Goal: Task Accomplishment & Management: Manage account settings

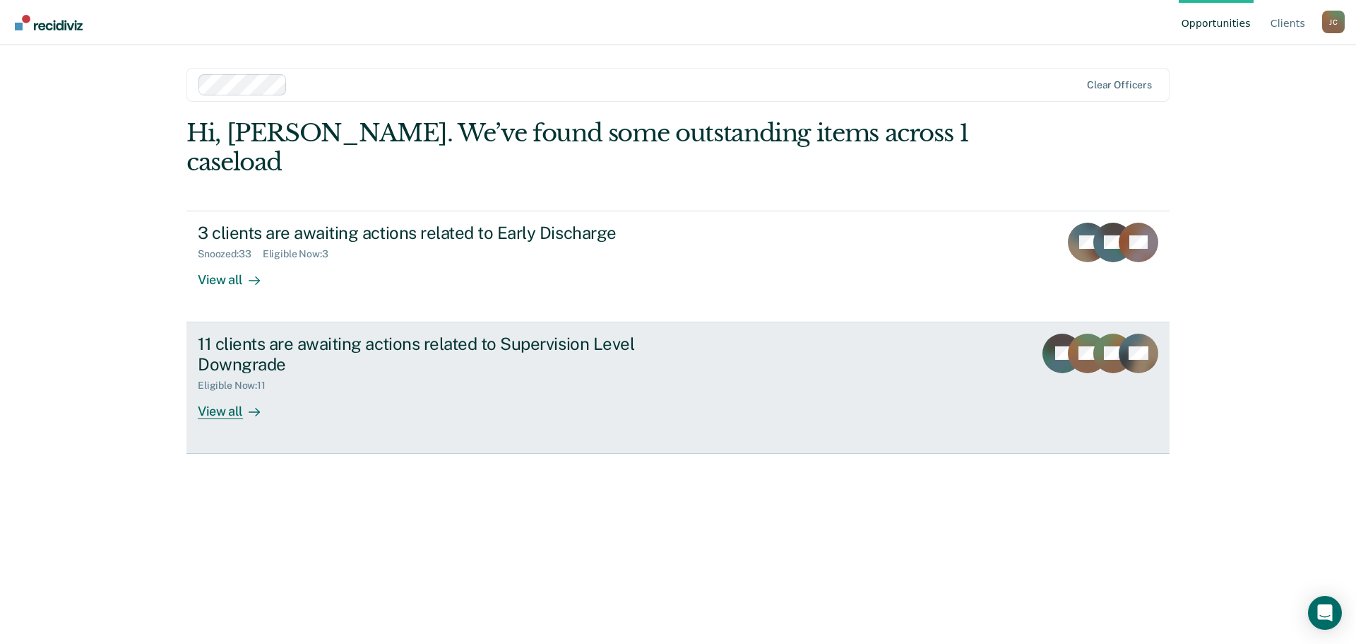
click at [215, 391] on div "View all" at bounding box center [237, 405] width 79 height 28
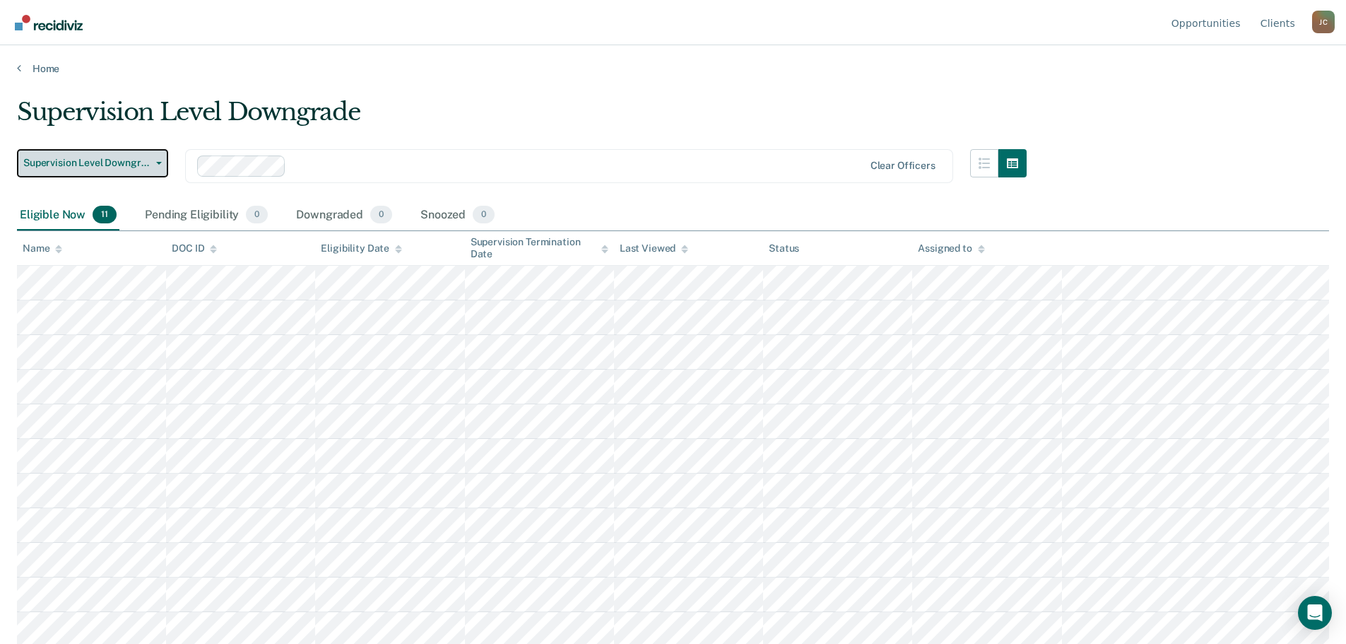
click at [160, 162] on icon "button" at bounding box center [159, 163] width 6 height 3
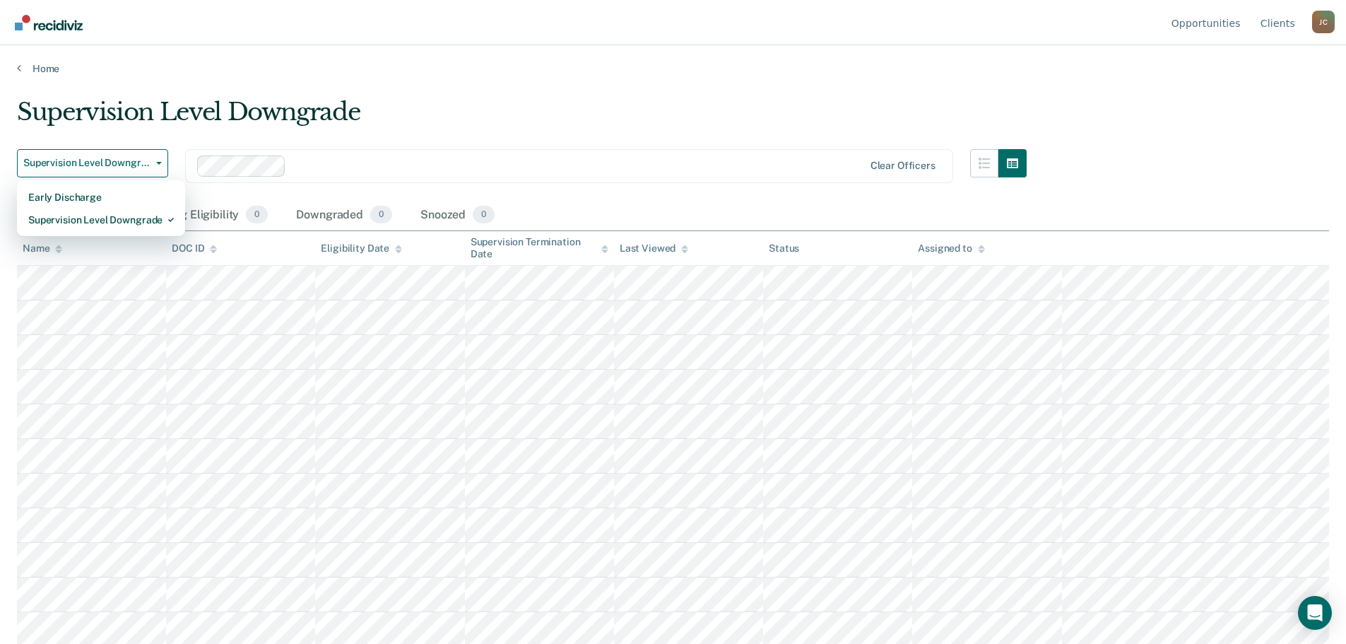
click at [506, 119] on div "Supervision Level Downgrade" at bounding box center [522, 117] width 1010 height 40
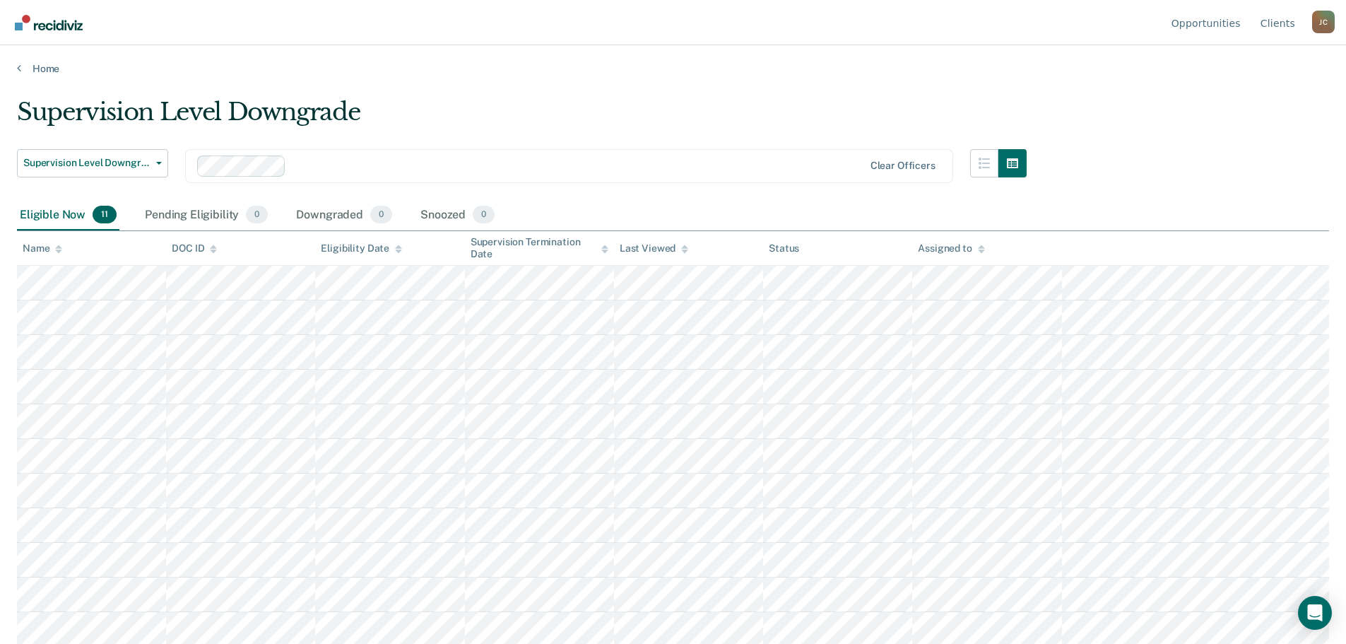
click at [11, 69] on div "Home" at bounding box center [673, 60] width 1346 height 30
click at [17, 66] on icon at bounding box center [19, 67] width 4 height 11
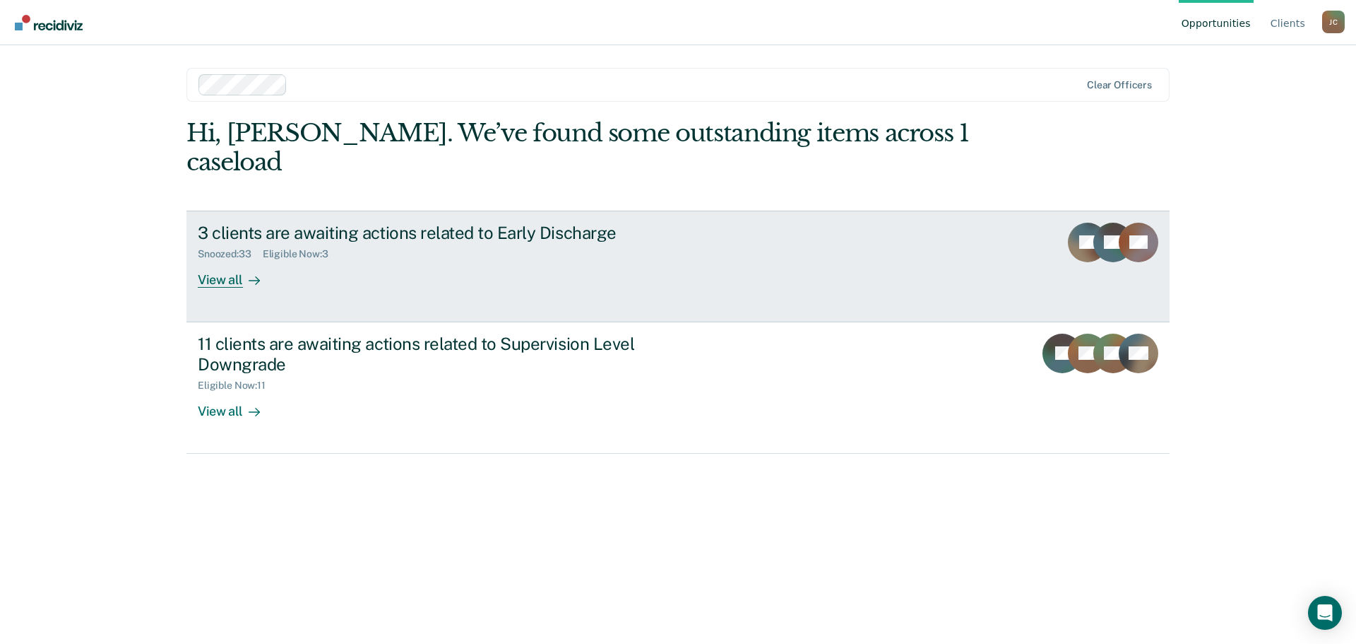
click at [398, 242] on div "Snoozed : 33 Eligible Now : 3" at bounding box center [446, 251] width 496 height 18
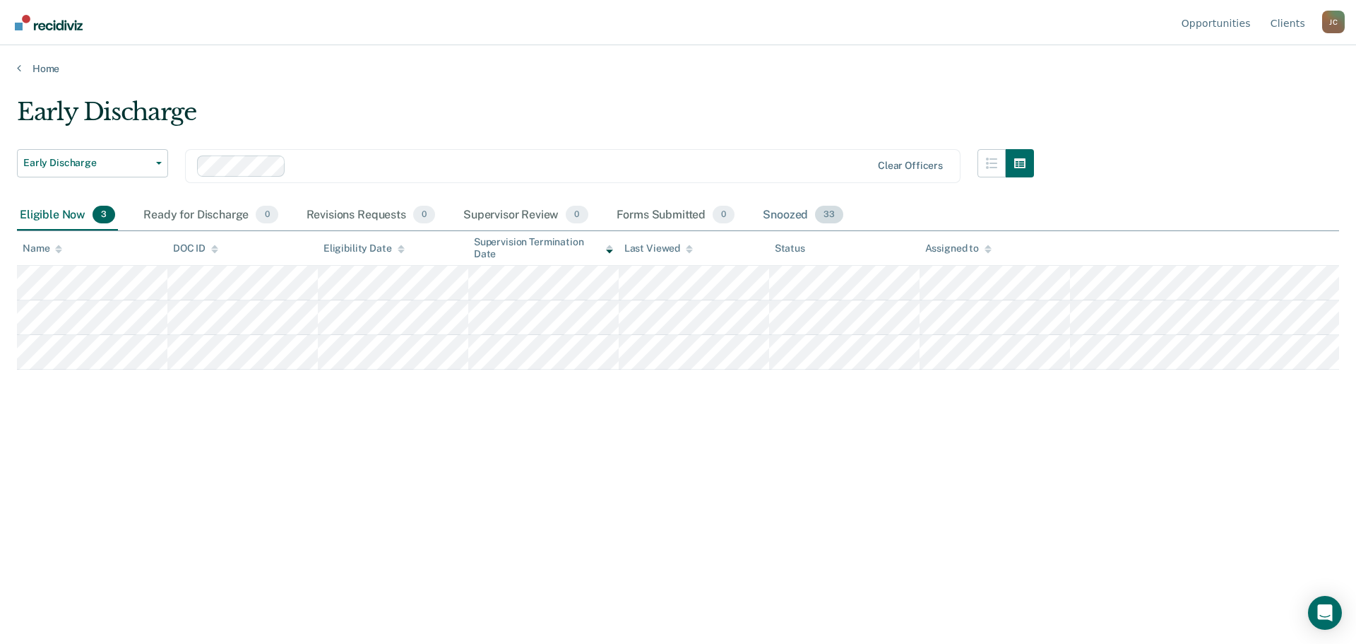
click at [798, 211] on div "Snoozed 33" at bounding box center [803, 215] width 86 height 31
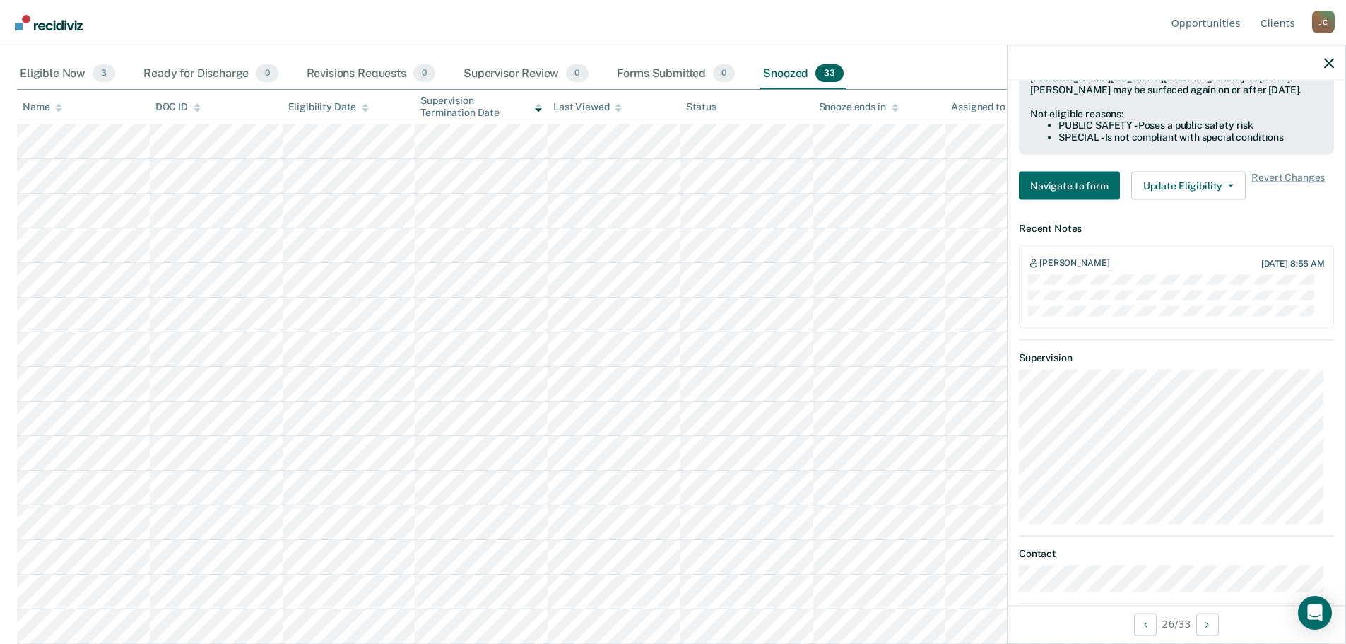
scroll to position [485, 0]
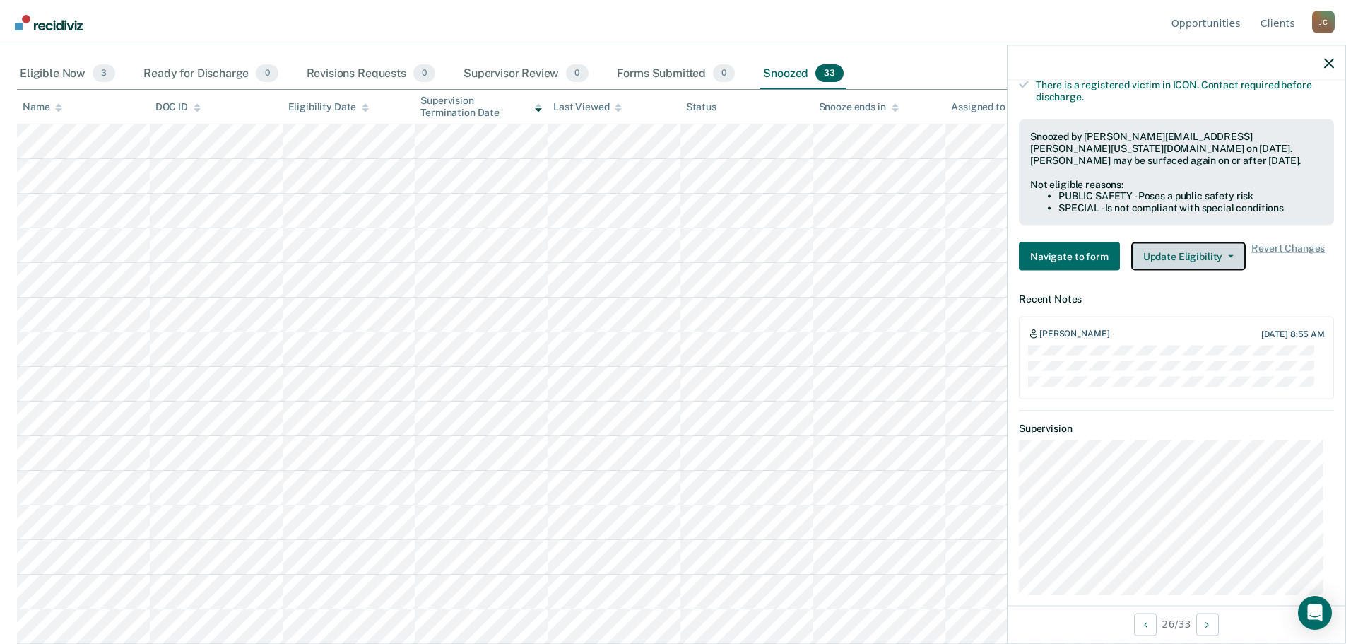
click at [1206, 257] on button "Update Eligibility" at bounding box center [1188, 256] width 114 height 28
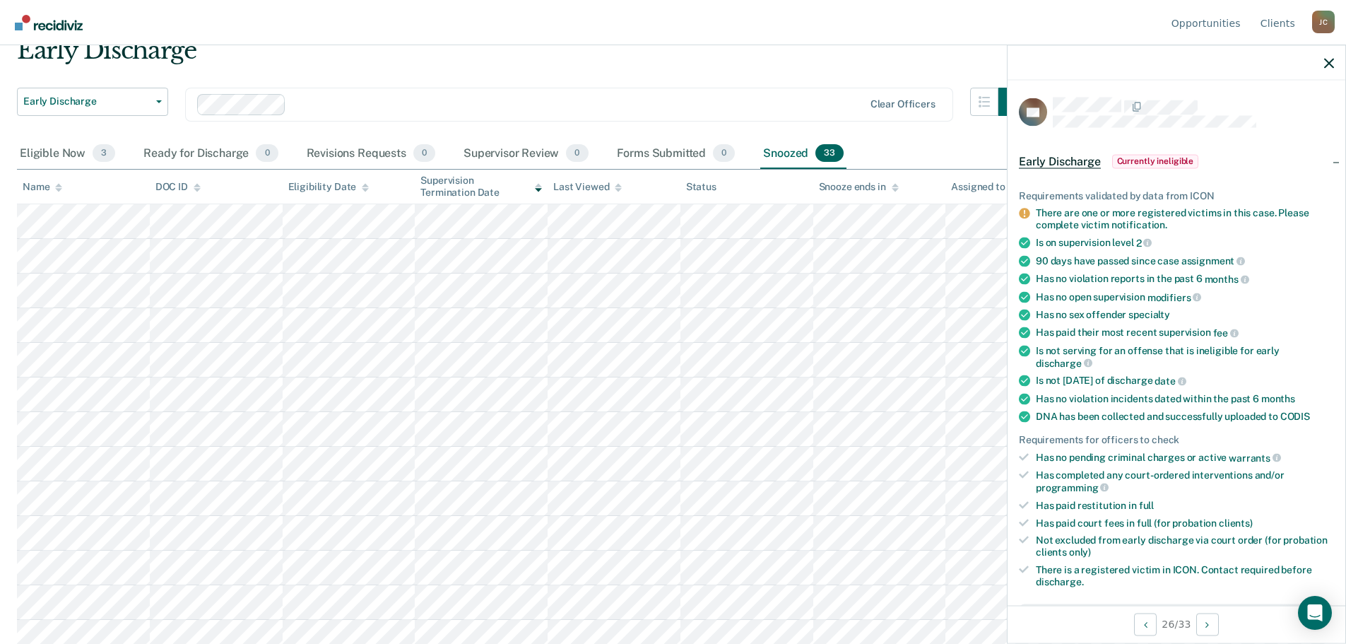
scroll to position [0, 0]
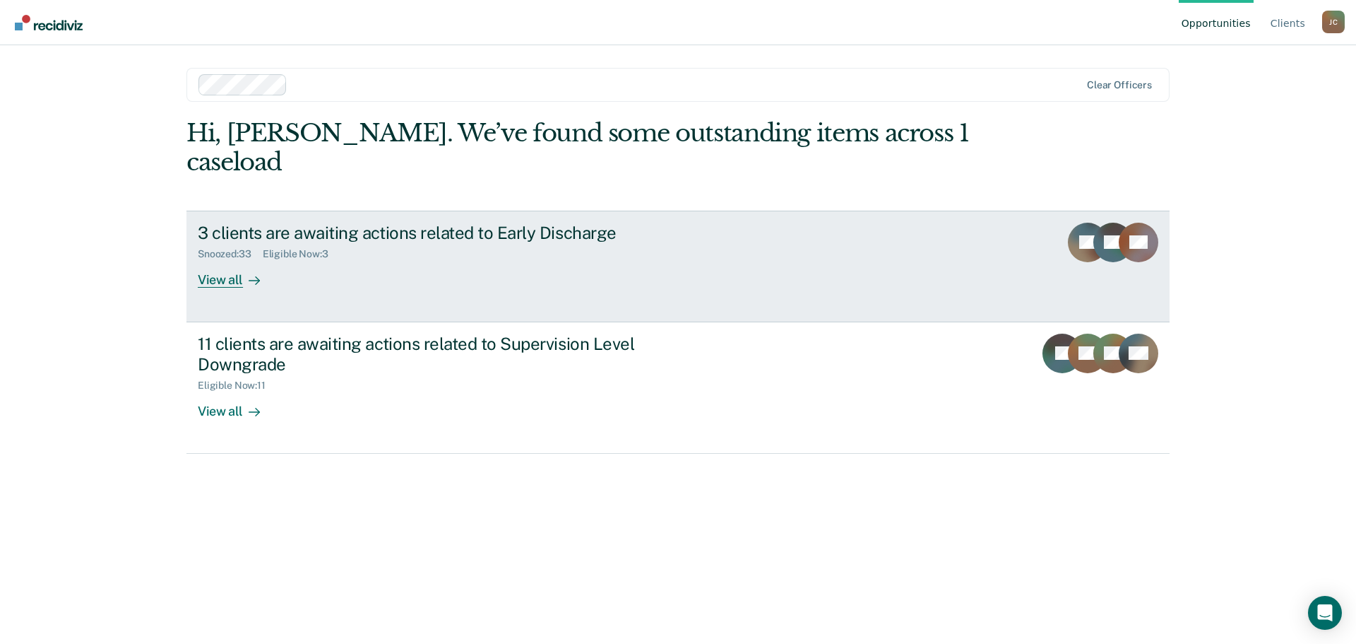
click at [1140, 223] on icon at bounding box center [1144, 248] width 50 height 54
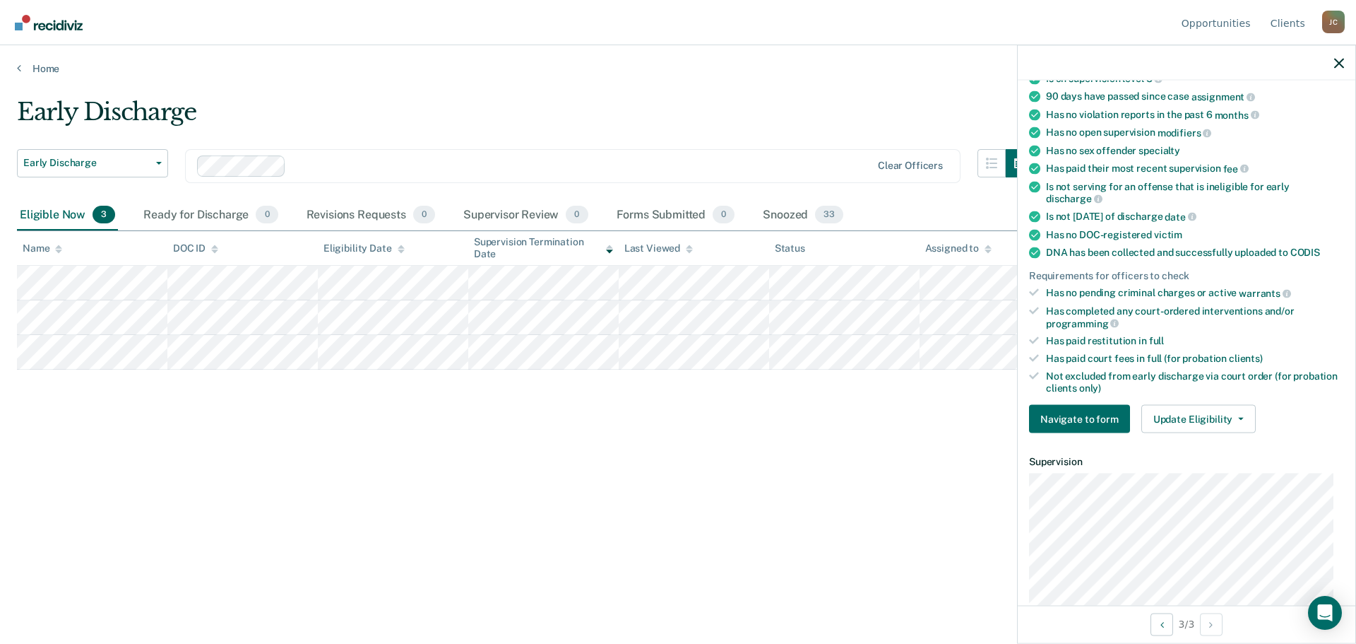
scroll to position [212, 0]
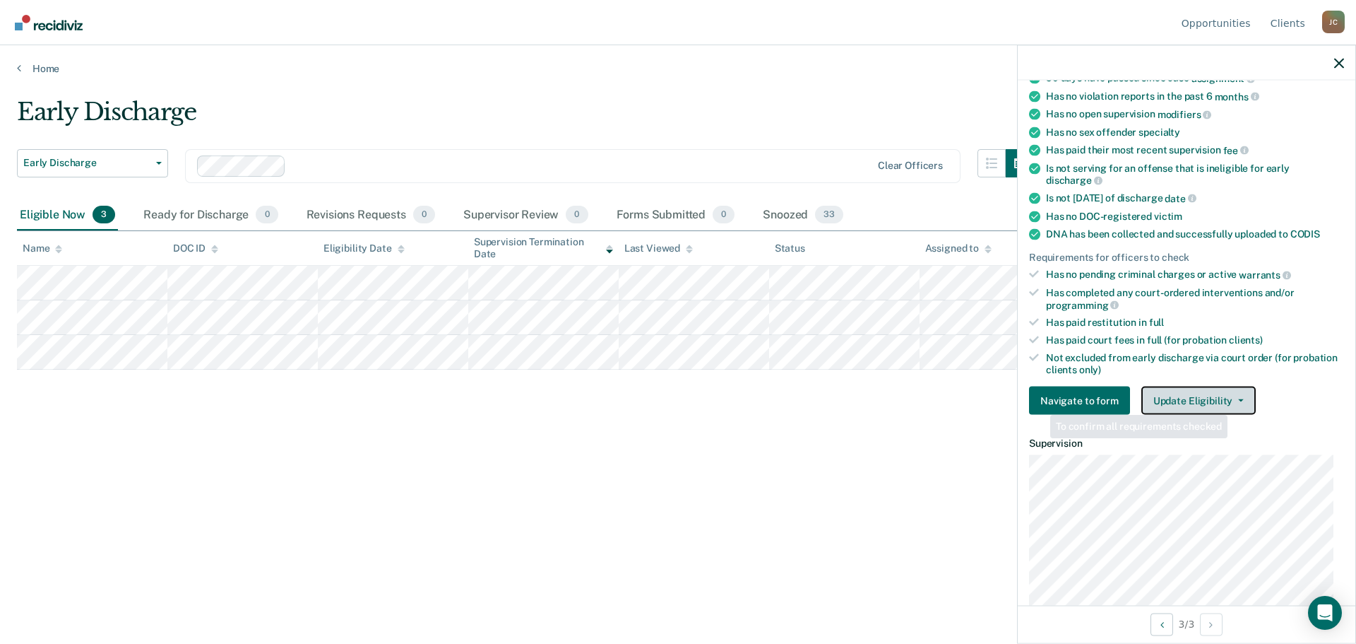
click at [1226, 402] on button "Update Eligibility" at bounding box center [1199, 400] width 114 height 28
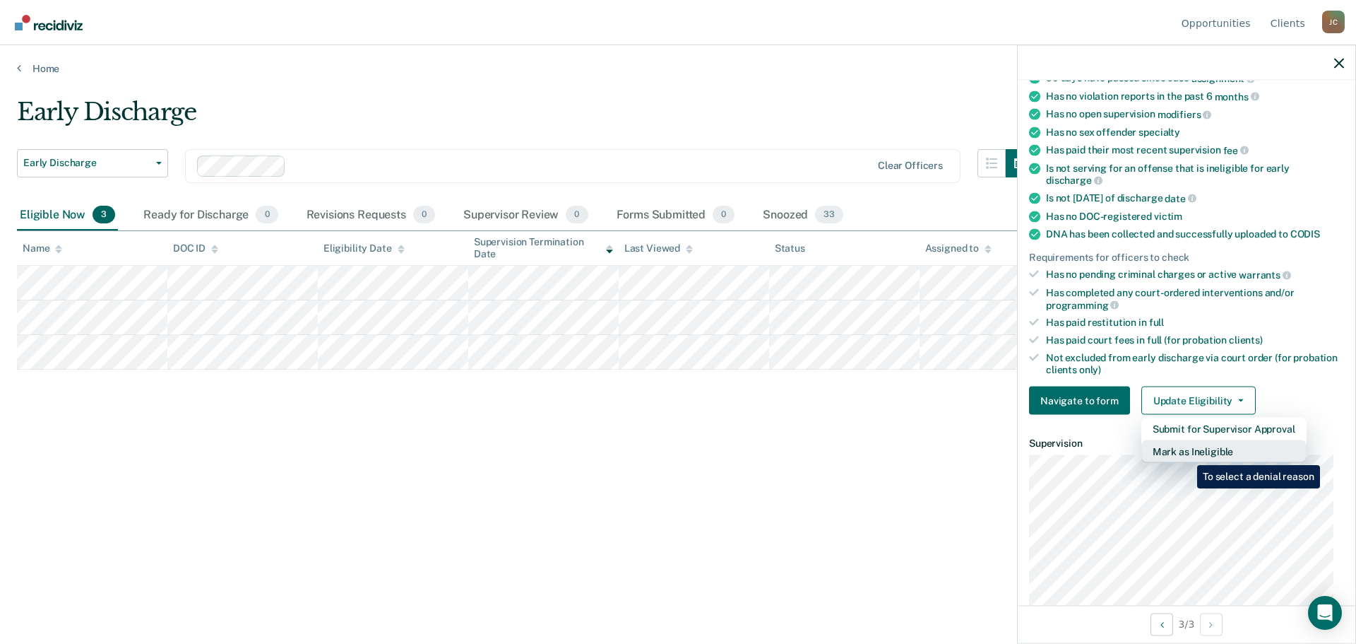
click at [1187, 454] on button "Mark as Ineligible" at bounding box center [1224, 451] width 165 height 23
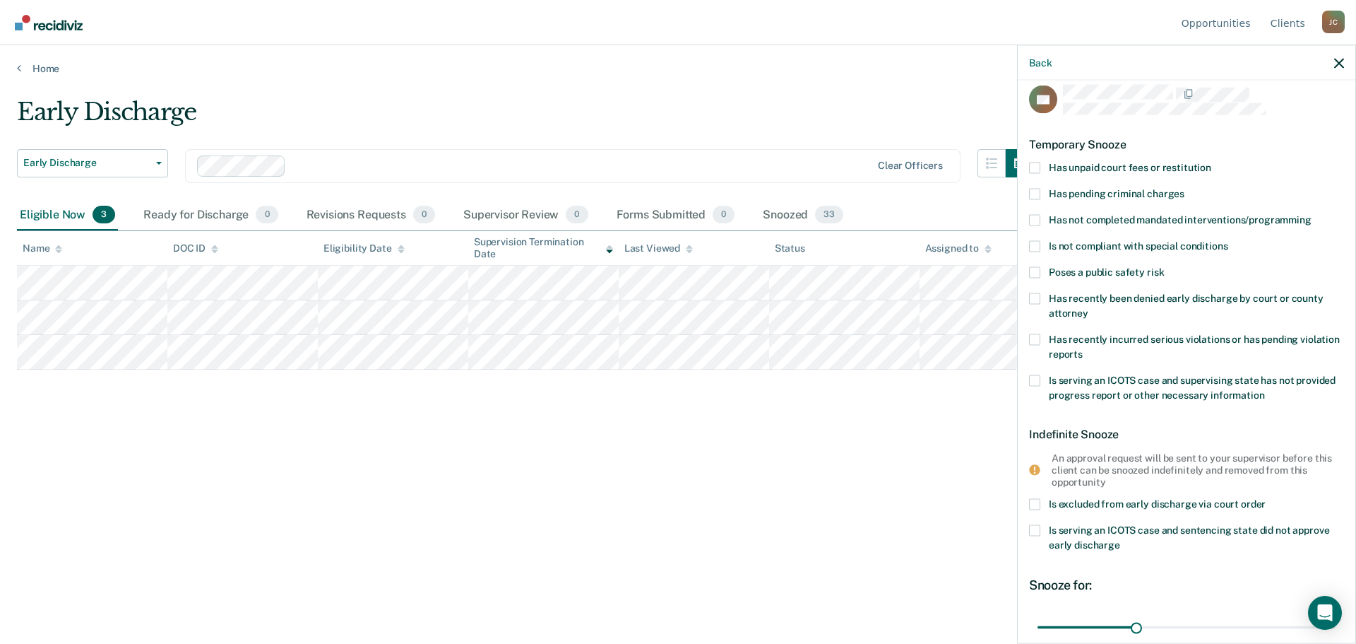
scroll to position [0, 0]
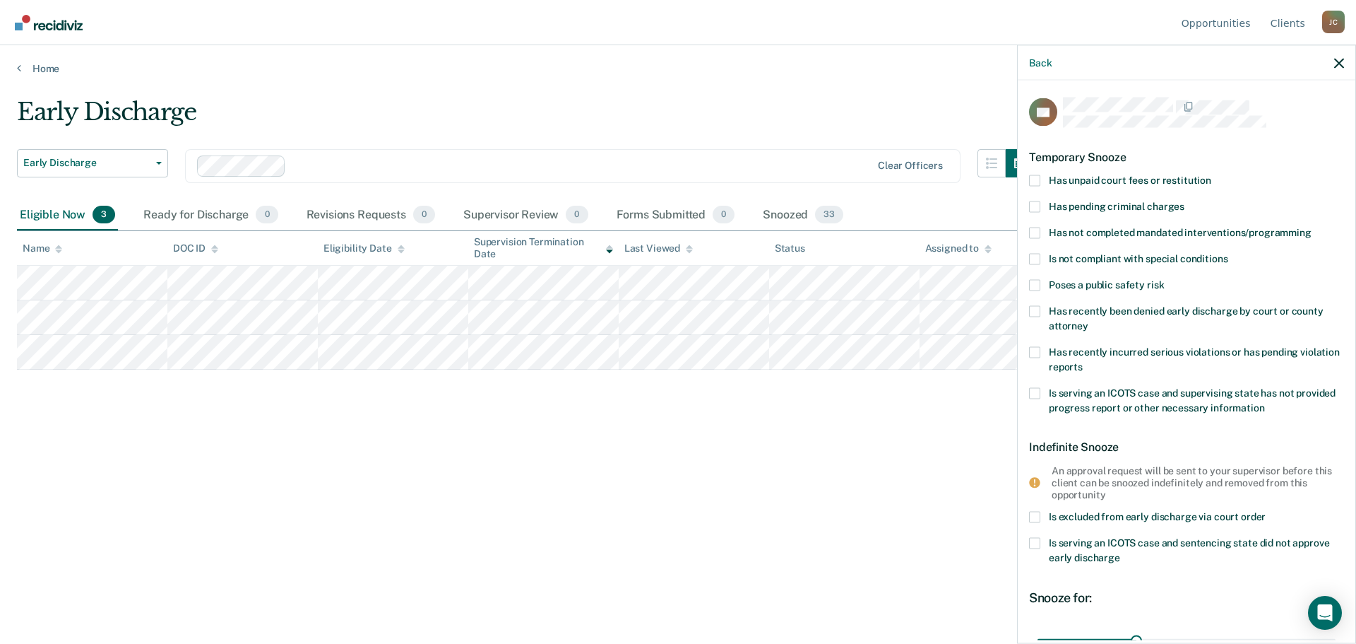
click at [1032, 177] on span at bounding box center [1034, 180] width 11 height 11
click at [1212, 175] on input "Has unpaid court fees or restitution" at bounding box center [1212, 175] width 0 height 0
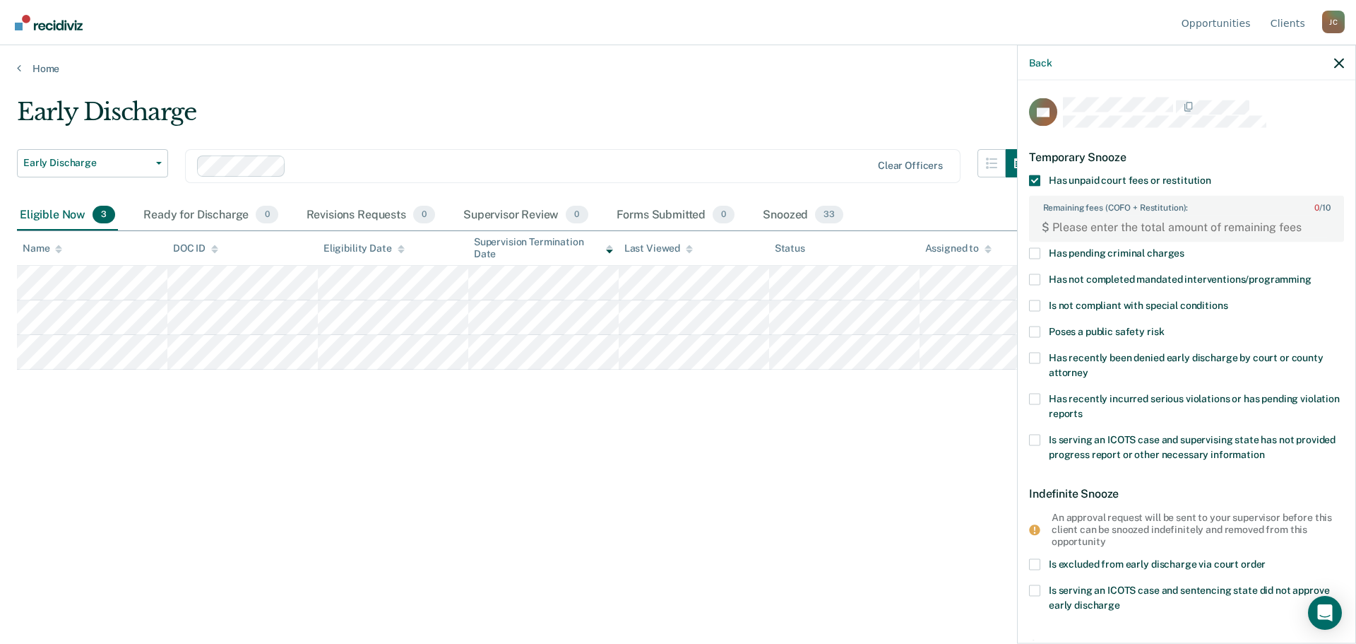
click at [1030, 305] on span at bounding box center [1034, 305] width 11 height 11
click at [1228, 300] on input "Is not compliant with special conditions" at bounding box center [1228, 300] width 0 height 0
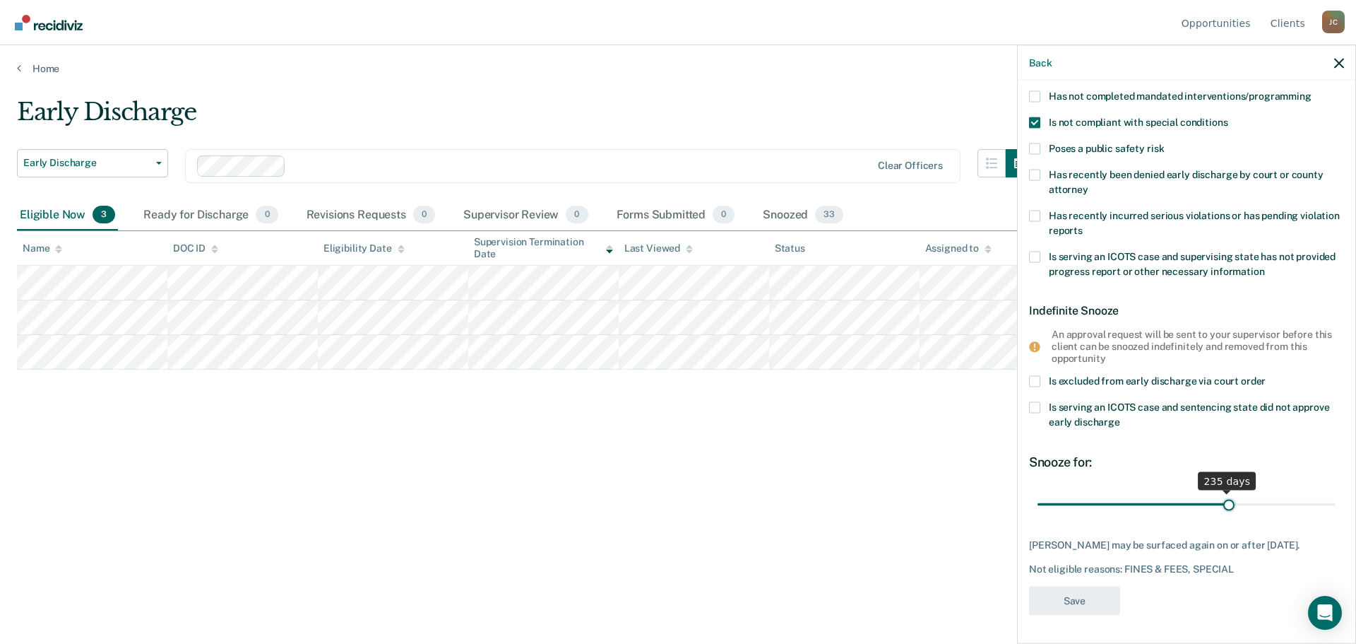
scroll to position [182, 0]
drag, startPoint x: 1065, startPoint y: 486, endPoint x: 1226, endPoint y: 494, distance: 160.6
click at [1226, 494] on input "range" at bounding box center [1187, 505] width 298 height 25
click at [1039, 258] on span at bounding box center [1034, 258] width 11 height 11
click at [1265, 268] on input "Is serving an ICOTS case and supervising state has not provided progress report…" at bounding box center [1265, 268] width 0 height 0
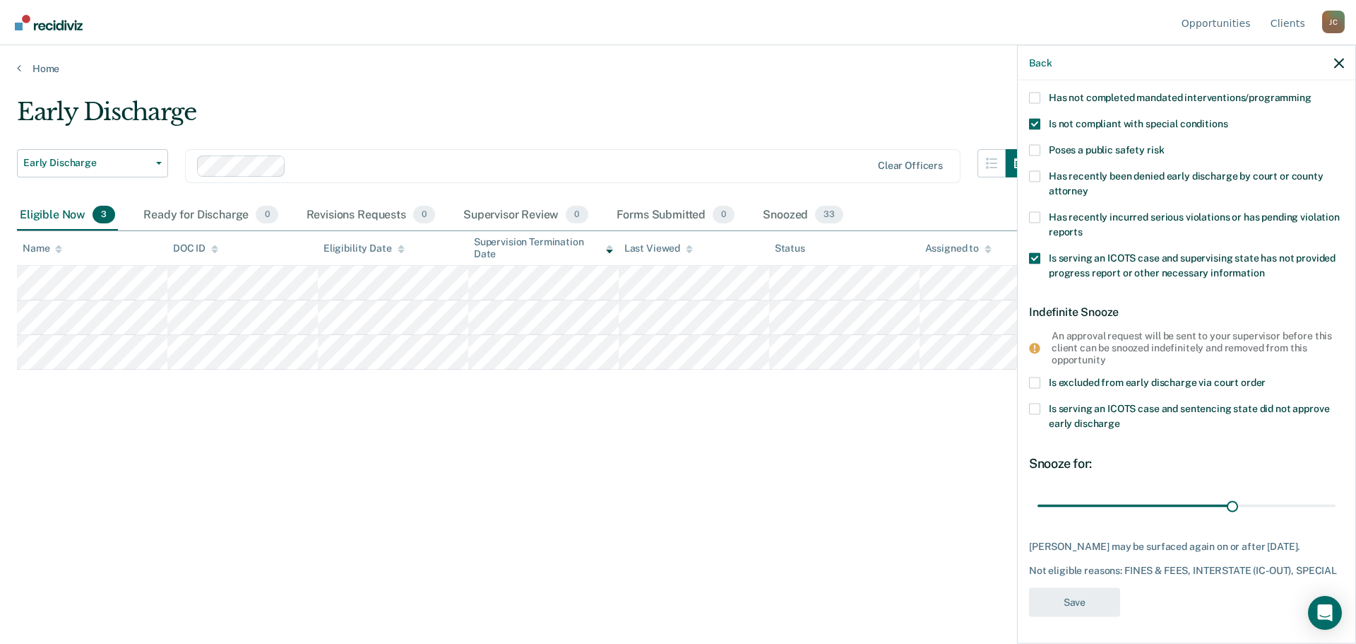
click at [1039, 258] on span at bounding box center [1034, 258] width 11 height 11
click at [1265, 268] on input "Is serving an ICOTS case and supervising state has not provided progress report…" at bounding box center [1265, 268] width 0 height 0
drag, startPoint x: 1226, startPoint y: 509, endPoint x: 1017, endPoint y: 520, distance: 209.4
type input "1"
click at [1038, 518] on input "range" at bounding box center [1187, 505] width 298 height 25
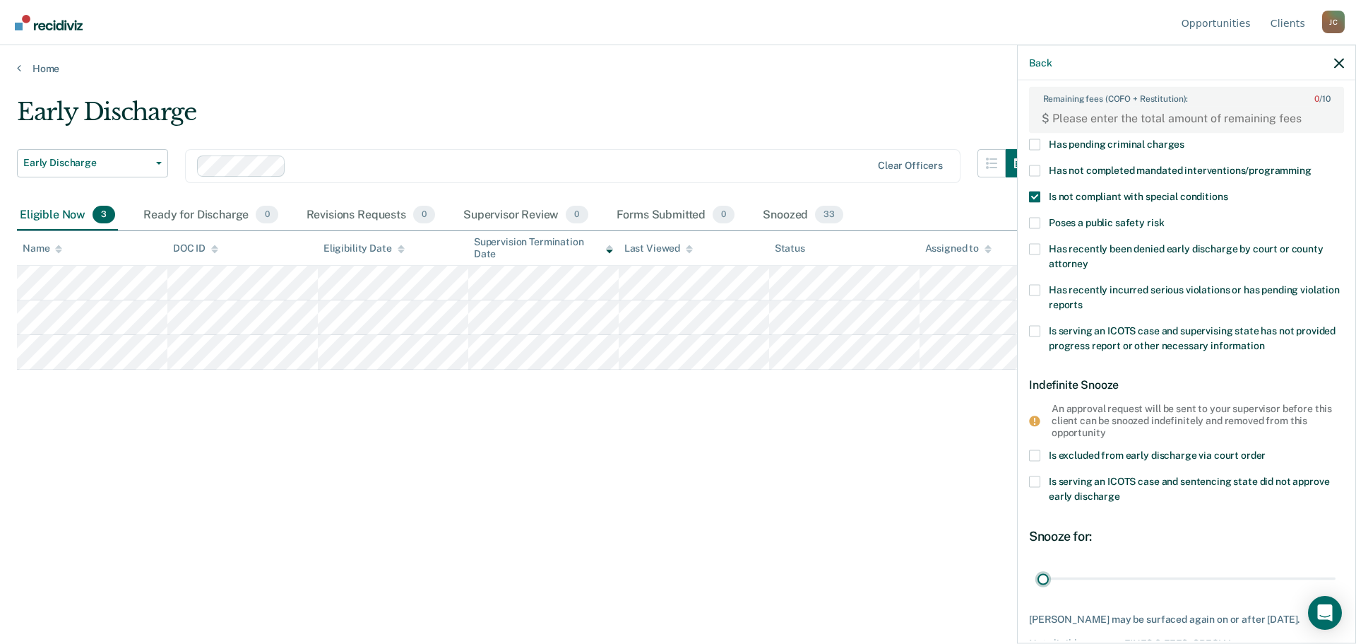
scroll to position [0, 0]
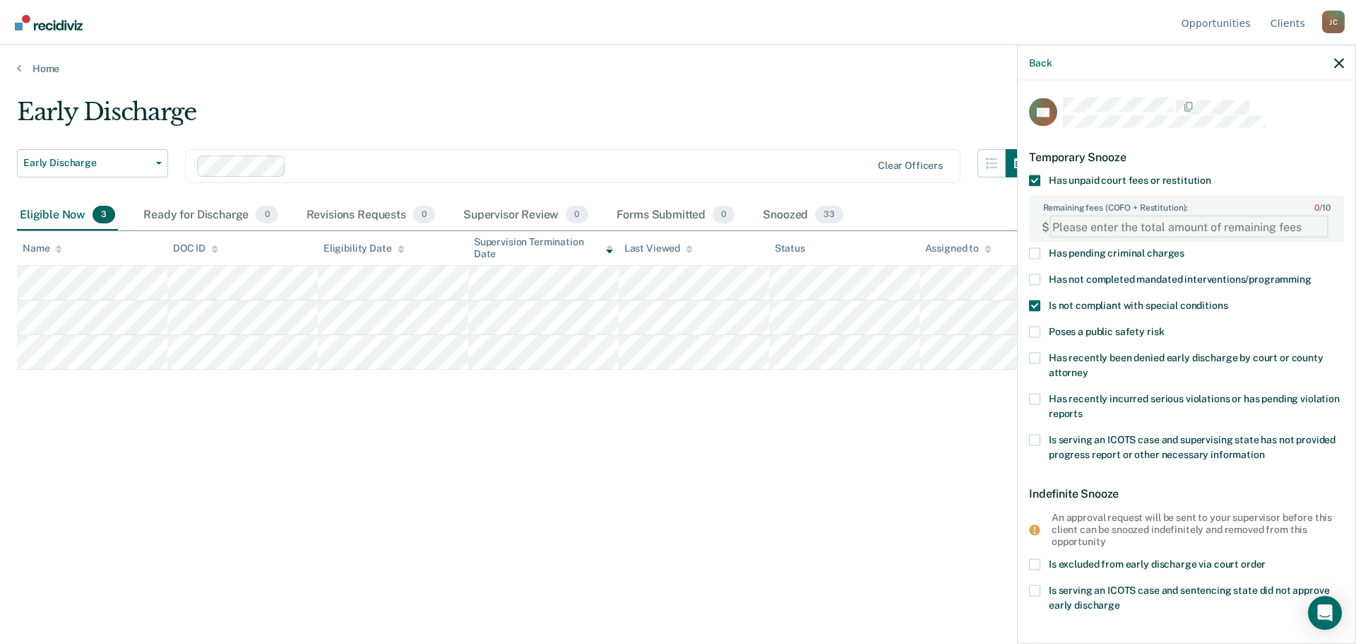
click at [1076, 225] on FEESReasonInput "Remaining fees (COFO + Restitution): 0 / 10" at bounding box center [1189, 226] width 279 height 23
click at [1079, 231] on FEESReasonInput "Remaining fees (COFO + Restitution): 0 / 10" at bounding box center [1189, 226] width 279 height 23
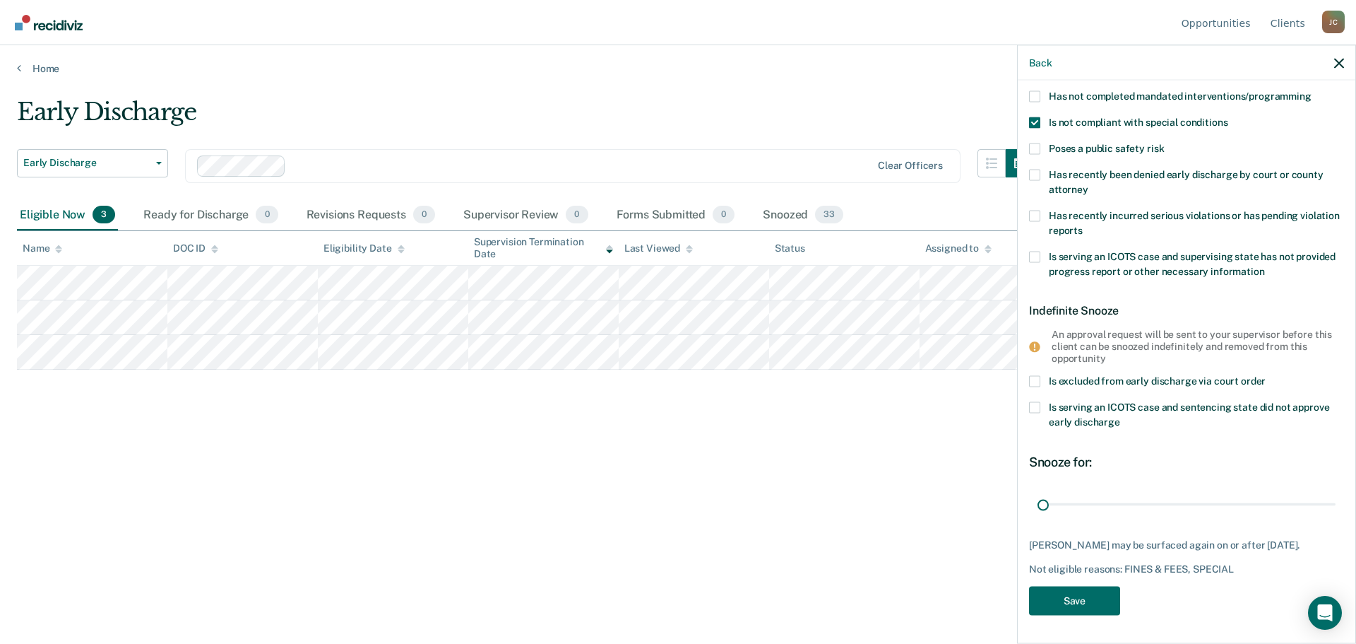
scroll to position [194, 0]
type FEESReasonInput "266.90"
drag, startPoint x: 1046, startPoint y: 492, endPoint x: 1226, endPoint y: 503, distance: 180.5
type input "241"
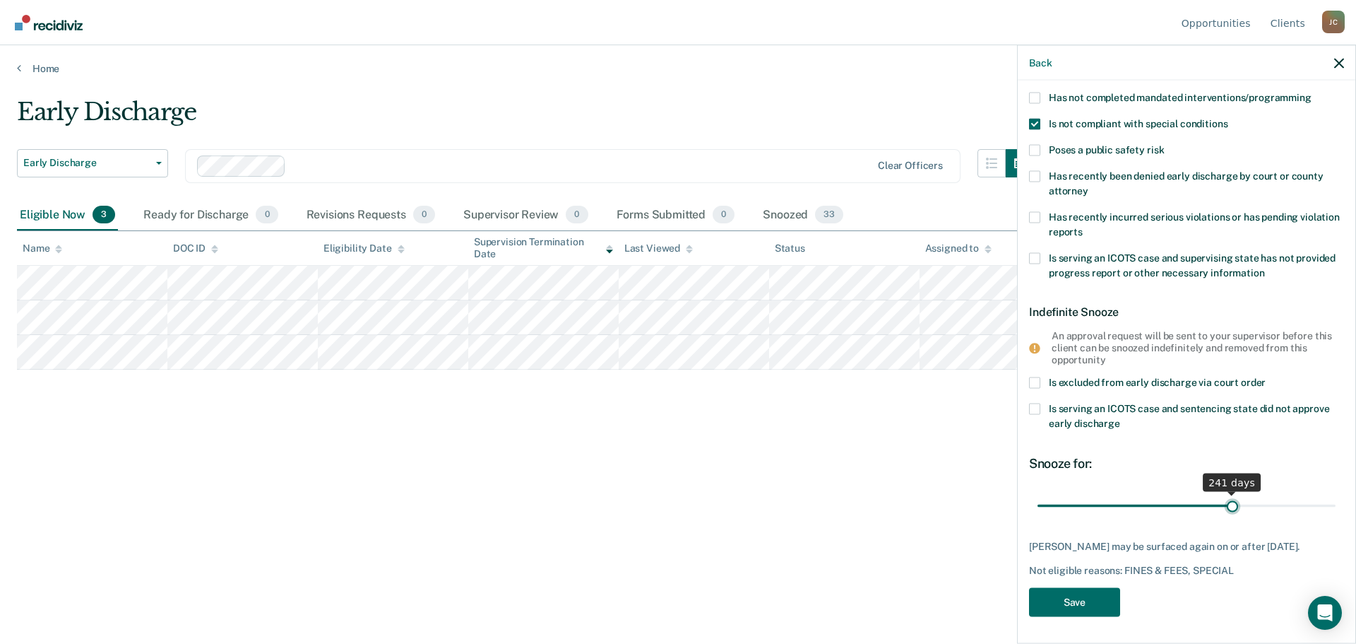
click at [1226, 503] on input "range" at bounding box center [1187, 505] width 298 height 25
click at [1065, 599] on button "Save" at bounding box center [1074, 601] width 91 height 29
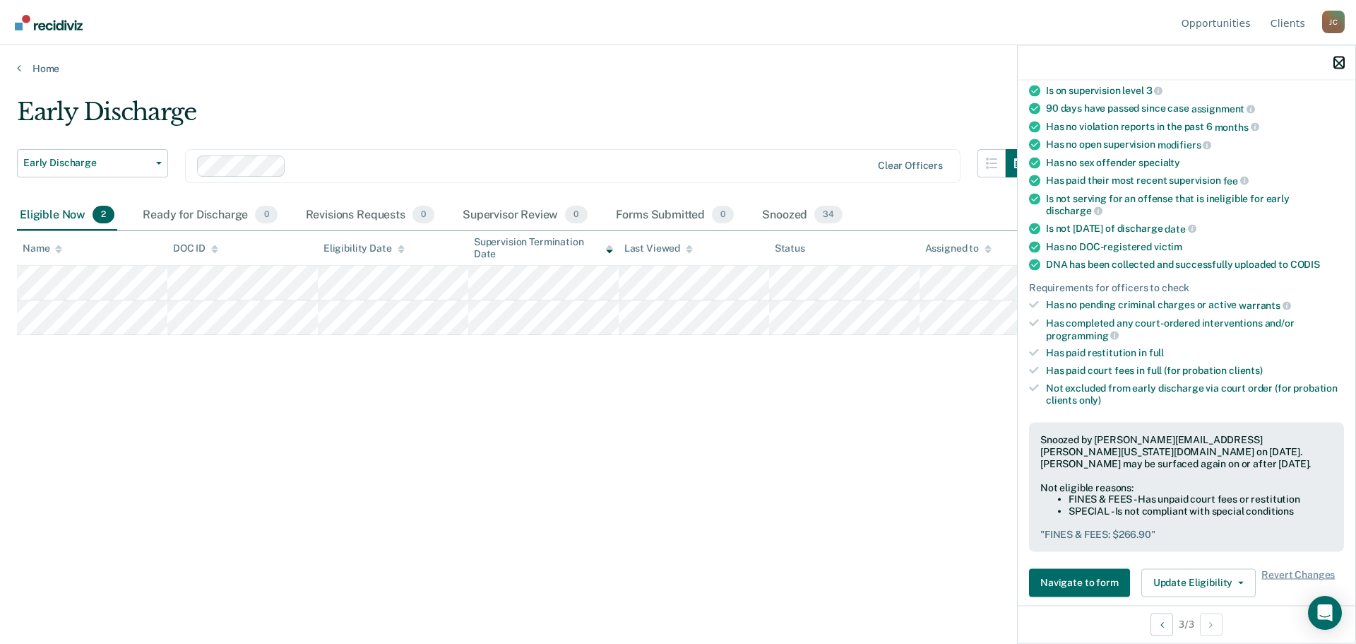
click at [1342, 65] on icon "button" at bounding box center [1340, 63] width 10 height 10
